Goal: Obtain resource: Download file/media

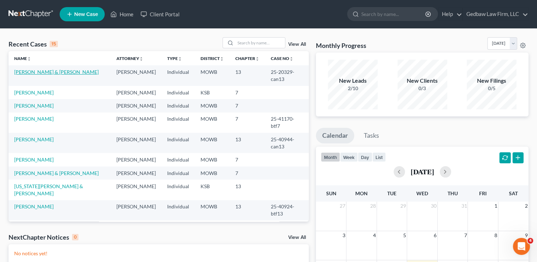
click at [53, 72] on link "[PERSON_NAME] & [PERSON_NAME]" at bounding box center [56, 72] width 84 height 6
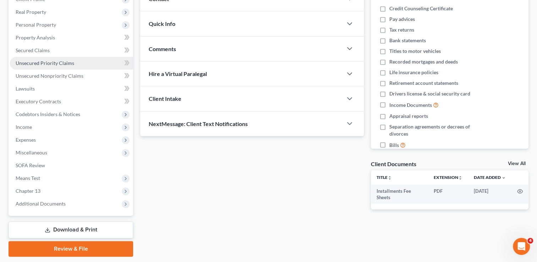
scroll to position [127, 0]
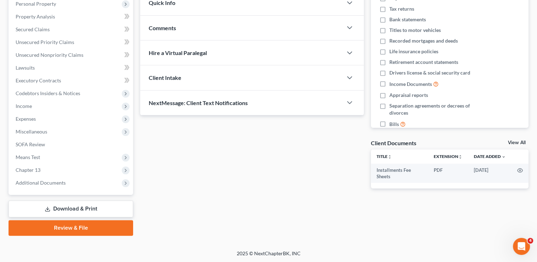
click at [87, 209] on link "Download & Print" at bounding box center [71, 209] width 125 height 17
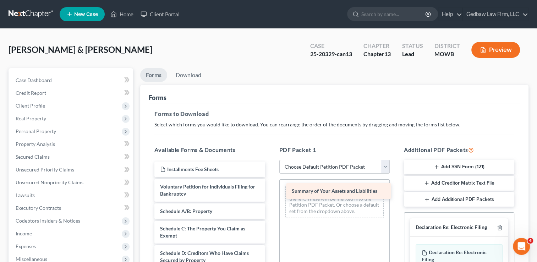
drag, startPoint x: 217, startPoint y: 212, endPoint x: 348, endPoint y: 193, distance: 133.1
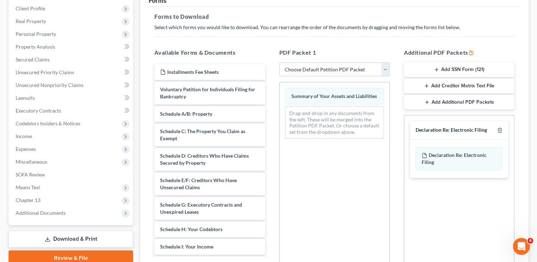
scroll to position [124, 0]
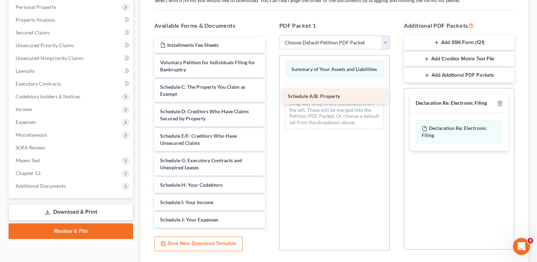
drag, startPoint x: 216, startPoint y: 88, endPoint x: 347, endPoint y: 97, distance: 131.3
click at [271, 97] on div "Schedule A/B: Property Installments Fee Sheets Voluntary Petition for Individua…" at bounding box center [210, 207] width 122 height 340
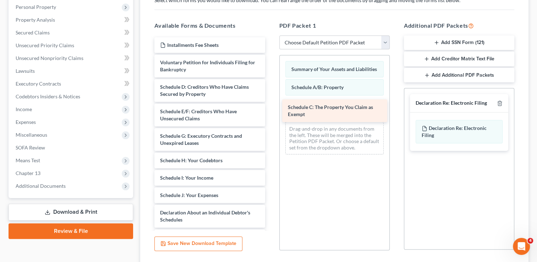
drag, startPoint x: 219, startPoint y: 85, endPoint x: 346, endPoint y: 106, distance: 129.5
click at [271, 106] on div "Schedule C: The Property You Claim as Exempt Installments Fee Sheets Voluntary …" at bounding box center [210, 195] width 122 height 316
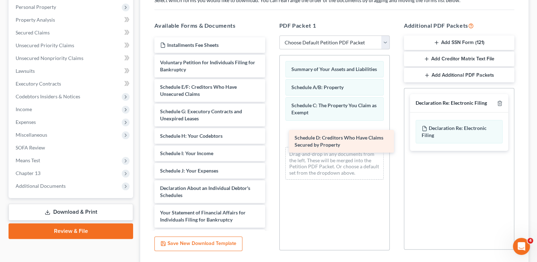
drag, startPoint x: 210, startPoint y: 91, endPoint x: 345, endPoint y: 142, distance: 144.4
click at [271, 142] on div "Schedule D: Creditors Who Have Claims Secured by Property Installments Fee Shee…" at bounding box center [210, 182] width 122 height 291
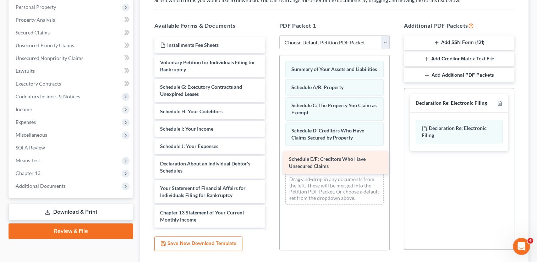
drag, startPoint x: 213, startPoint y: 94, endPoint x: 342, endPoint y: 166, distance: 148.0
click at [271, 166] on div "Schedule E/F: Creditors Who Have Unsecured Claims Installments Fee Sheets Volun…" at bounding box center [210, 170] width 122 height 267
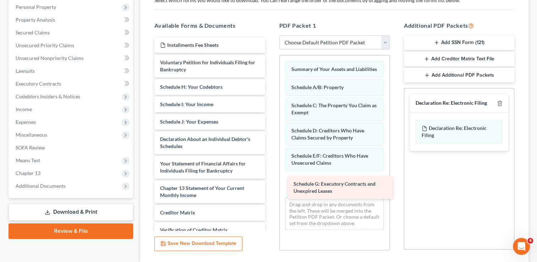
drag, startPoint x: 217, startPoint y: 92, endPoint x: 350, endPoint y: 189, distance: 165.4
click at [271, 189] on div "Schedule G: Executory Contracts and Unexpired Leases Installments Fee Sheets Vo…" at bounding box center [210, 158] width 122 height 242
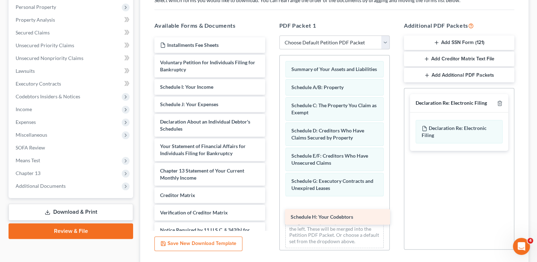
drag, startPoint x: 219, startPoint y: 88, endPoint x: 349, endPoint y: 215, distance: 182.3
click at [271, 215] on div "Schedule H: Your Codebtors Installments Fee Sheets Voluntary Petition for Indiv…" at bounding box center [210, 149] width 122 height 225
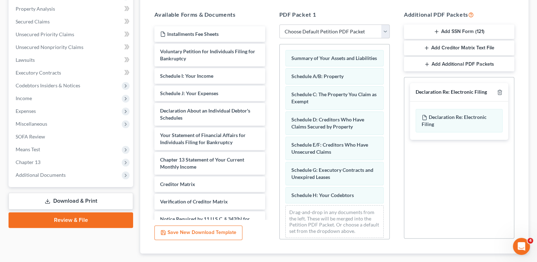
scroll to position [142, 0]
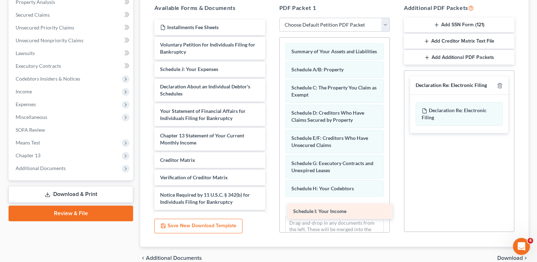
drag, startPoint x: 200, startPoint y: 70, endPoint x: 333, endPoint y: 213, distance: 194.9
click at [271, 213] on div "Schedule I: Your Income Installments Fee Sheets Voluntary Petition for Individu…" at bounding box center [210, 124] width 122 height 208
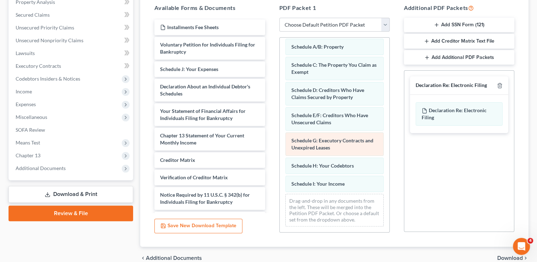
scroll to position [28, 0]
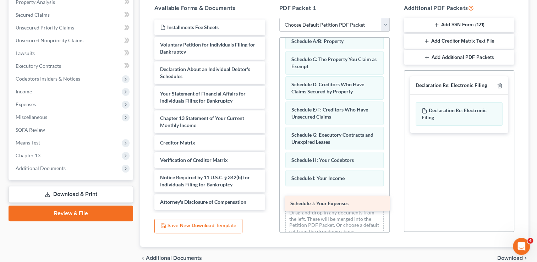
drag, startPoint x: 209, startPoint y: 71, endPoint x: 339, endPoint y: 206, distance: 187.5
click at [271, 206] on div "Schedule J: Your Expenses Installments Fee Sheets Voluntary Petition for Indivi…" at bounding box center [210, 115] width 122 height 190
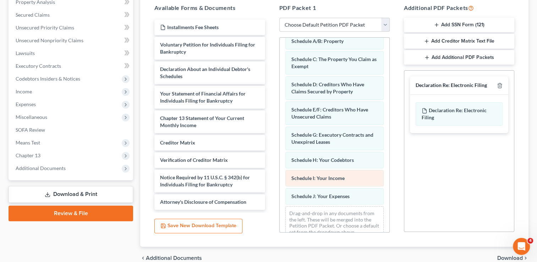
scroll to position [46, 0]
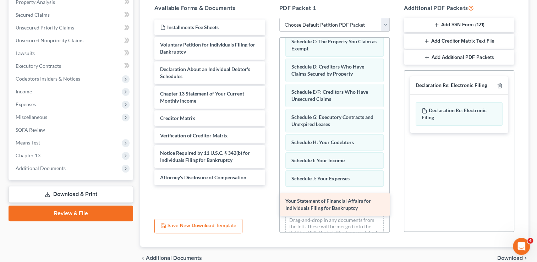
drag, startPoint x: 210, startPoint y: 97, endPoint x: 335, endPoint y: 205, distance: 165.4
click at [271, 185] on div "Your Statement of Financial Affairs for Individuals Filing for Bankruptcy Insta…" at bounding box center [210, 103] width 122 height 166
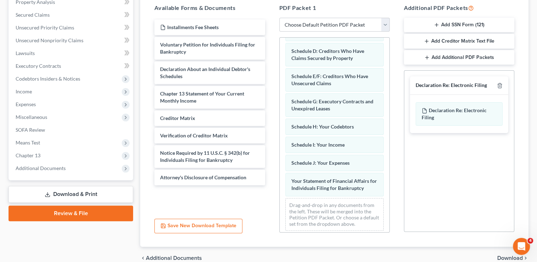
scroll to position [71, 0]
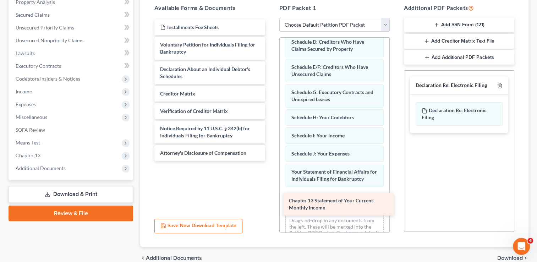
drag, startPoint x: 216, startPoint y: 93, endPoint x: 345, endPoint y: 201, distance: 167.9
click at [271, 161] on div "Chapter 13 Statement of Your Current Monthly Income Installments Fee Sheets Vol…" at bounding box center [210, 90] width 122 height 141
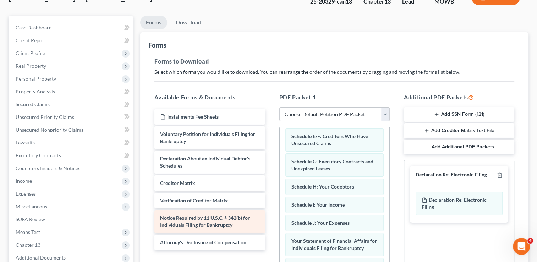
scroll to position [35, 0]
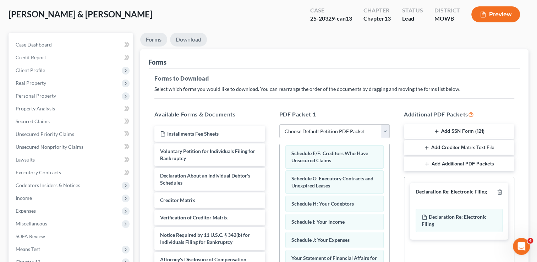
click at [192, 42] on link "Download" at bounding box center [188, 40] width 37 height 14
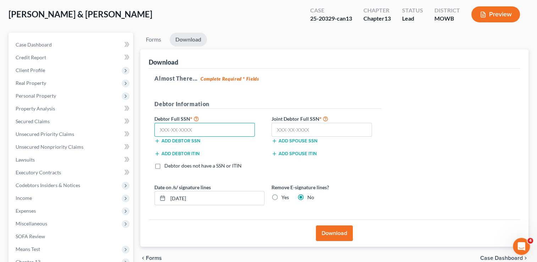
click at [180, 132] on input "text" at bounding box center [204, 130] width 100 height 14
type input "547-67-5575"
click at [289, 130] on input "text" at bounding box center [322, 130] width 100 height 14
type input "614-12-9727"
click at [339, 232] on button "Download" at bounding box center [334, 233] width 37 height 16
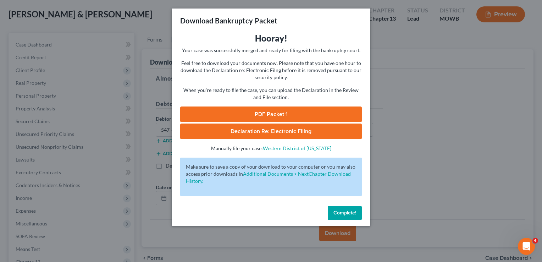
click at [273, 113] on link "PDF Packet 1" at bounding box center [271, 114] width 182 height 16
click at [354, 212] on span "Complete!" at bounding box center [345, 213] width 23 height 6
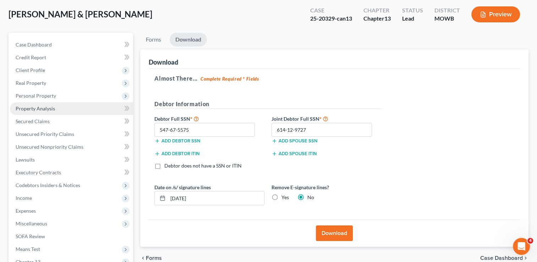
click at [56, 108] on link "Property Analysis" at bounding box center [71, 108] width 123 height 13
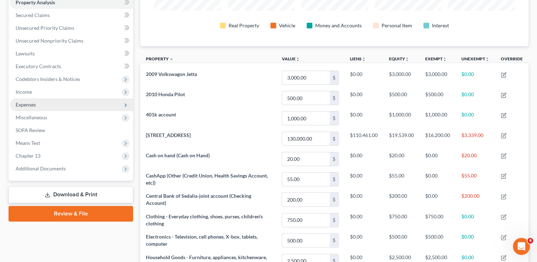
scroll to position [142, 0]
click at [68, 106] on span "Expenses" at bounding box center [71, 104] width 123 height 13
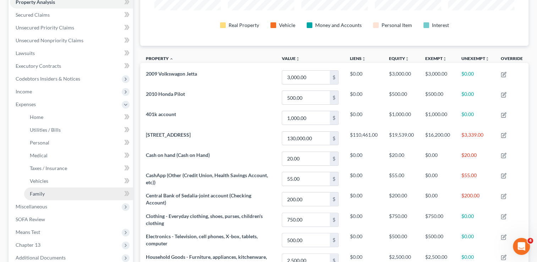
click at [60, 191] on link "Family" at bounding box center [78, 193] width 109 height 13
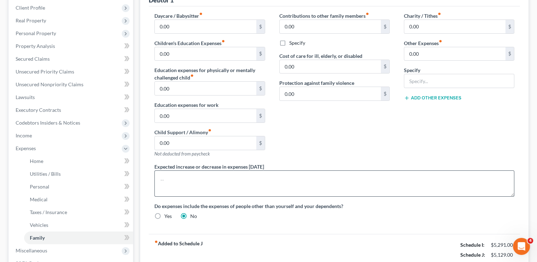
scroll to position [98, 0]
